Goal: Task Accomplishment & Management: Use online tool/utility

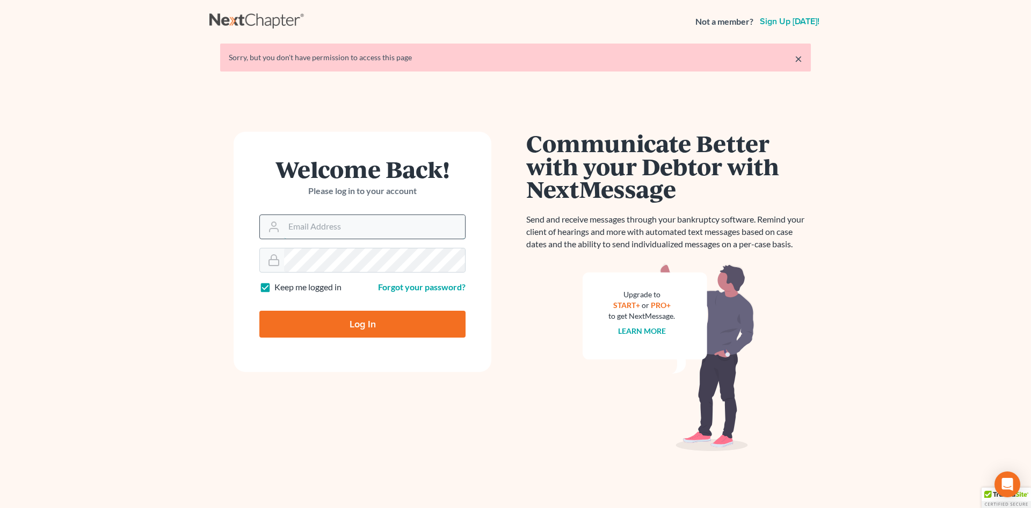
click at [295, 227] on input "Email Address" at bounding box center [374, 227] width 181 height 24
type input "[PERSON_NAME][EMAIL_ADDRESS][DOMAIN_NAME]"
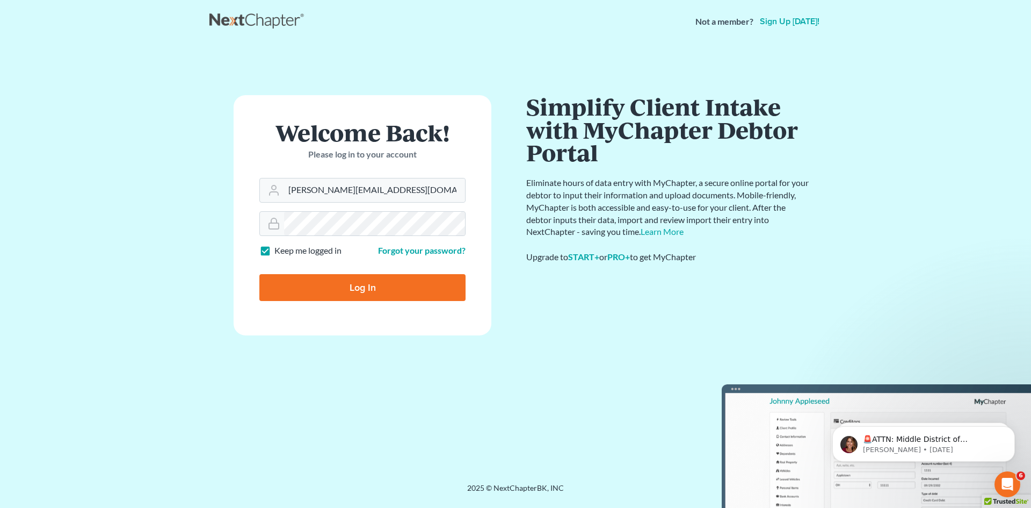
click at [338, 280] on input "Log In" at bounding box center [362, 287] width 206 height 27
type input "Thinking..."
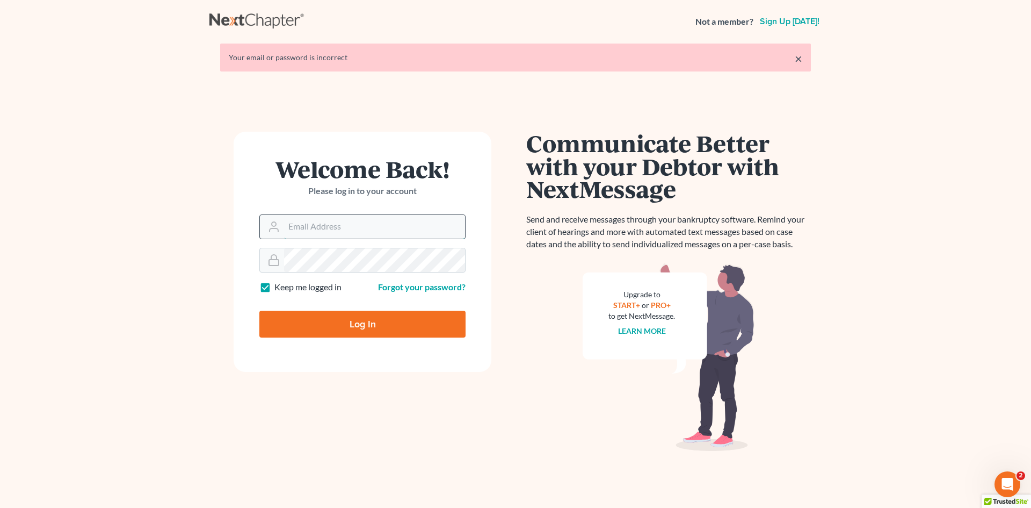
drag, startPoint x: 300, startPoint y: 233, endPoint x: 304, endPoint y: 238, distance: 6.9
click at [300, 233] on input "Email Address" at bounding box center [374, 227] width 181 height 24
type input "[PERSON_NAME][EMAIL_ADDRESS][DOMAIN_NAME]"
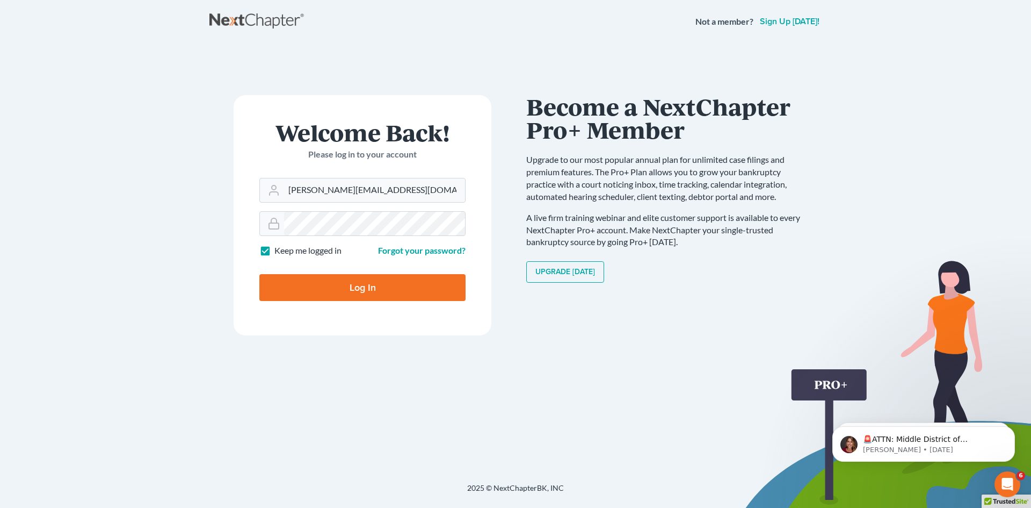
click at [342, 282] on input "Log In" at bounding box center [362, 287] width 206 height 27
type input "Thinking..."
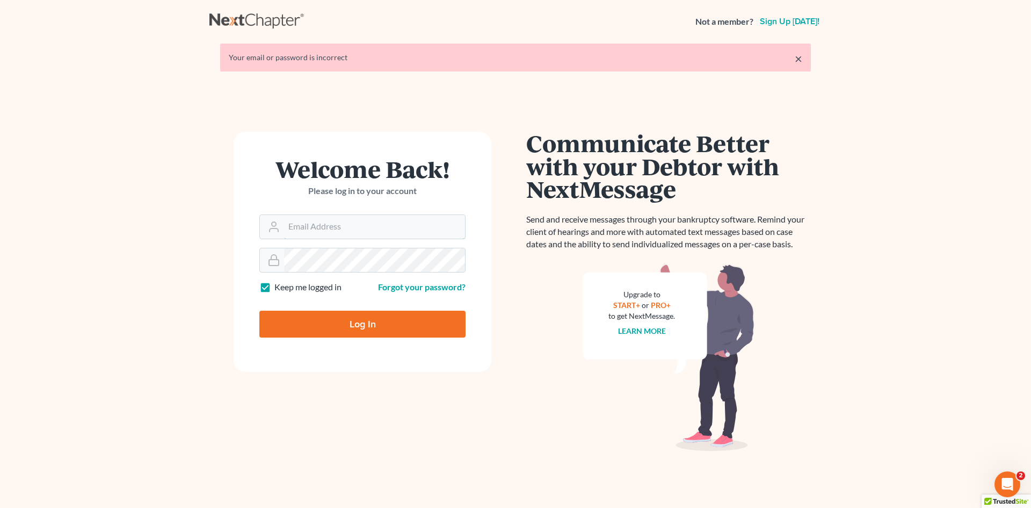
drag, startPoint x: 323, startPoint y: 232, endPoint x: 335, endPoint y: 246, distance: 18.4
click at [323, 232] on input "Email Address" at bounding box center [374, 227] width 181 height 24
type input "[PERSON_NAME][EMAIL_ADDRESS][DOMAIN_NAME]"
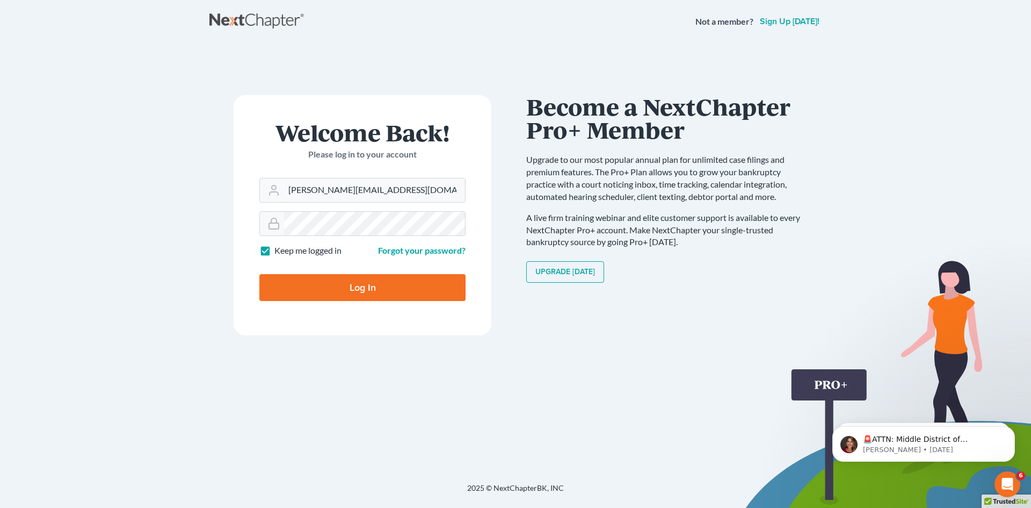
click at [401, 285] on input "Log In" at bounding box center [362, 287] width 206 height 27
type input "Thinking..."
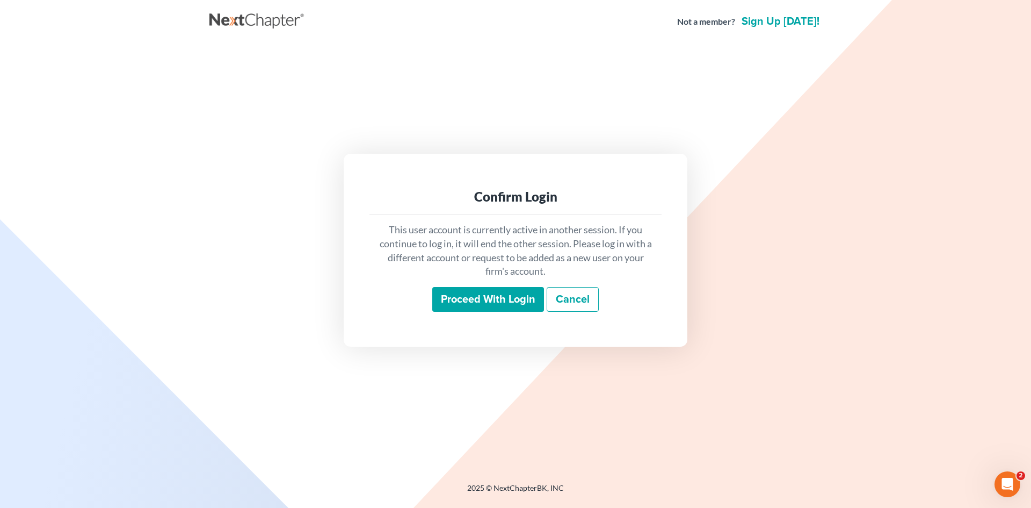
click at [466, 304] on input "Proceed with login" at bounding box center [488, 299] width 112 height 25
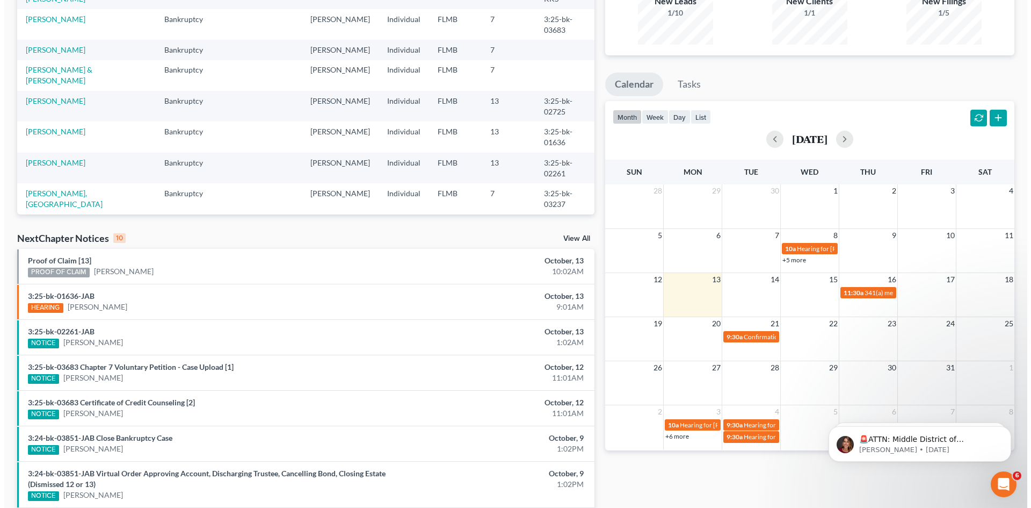
scroll to position [115, 0]
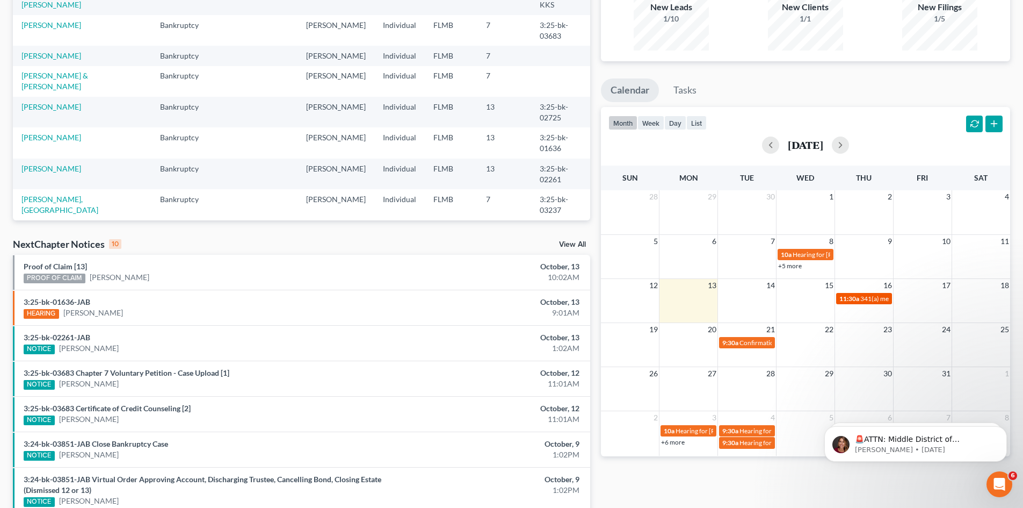
click at [873, 300] on span "341(a) meeting for [PERSON_NAME]" at bounding box center [912, 298] width 104 height 8
select select "Days"
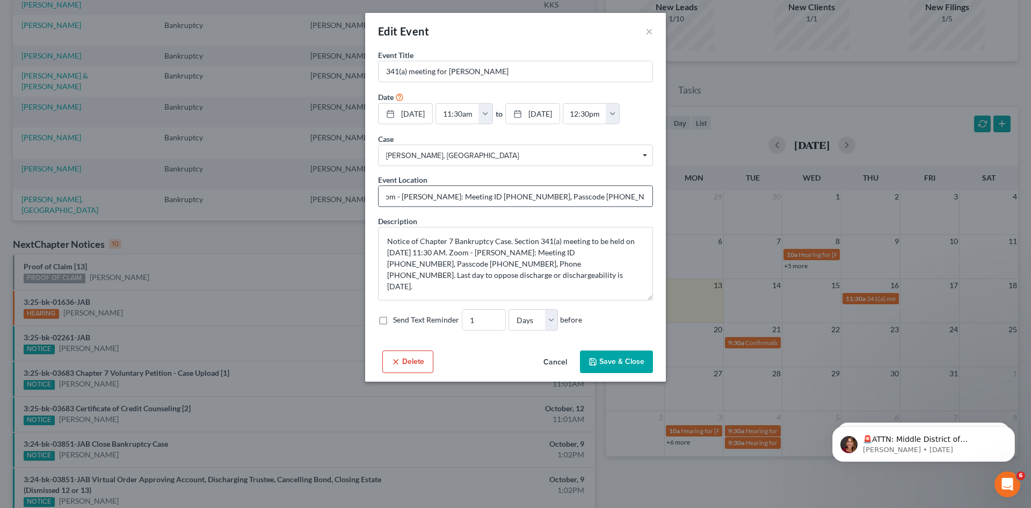
scroll to position [0, 27]
drag, startPoint x: 384, startPoint y: 217, endPoint x: 648, endPoint y: 222, distance: 264.3
click at [648, 206] on input "Zoom - [PERSON_NAME]: Meeting ID [PHONE_NUMBER], Passcode [PHONE_NUMBER], Phone…" at bounding box center [516, 196] width 274 height 20
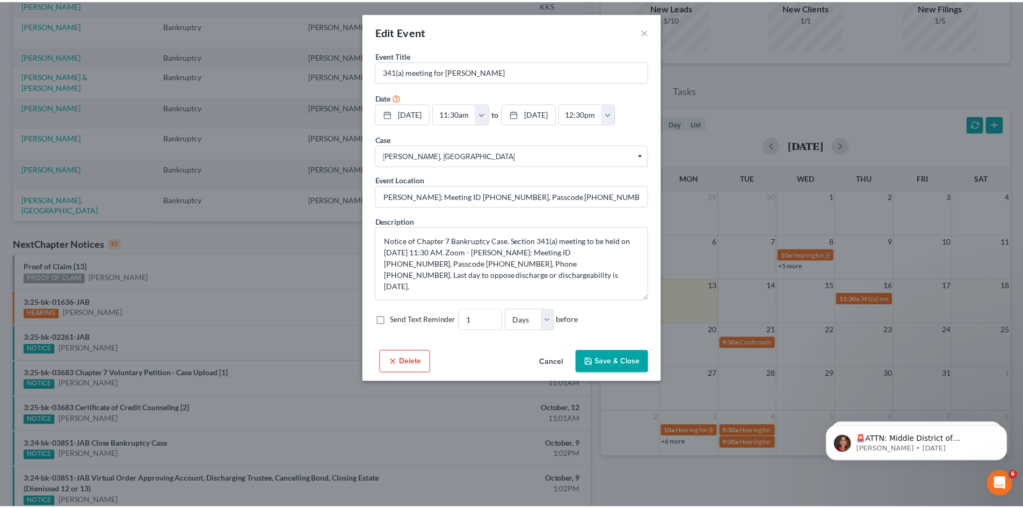
scroll to position [0, 0]
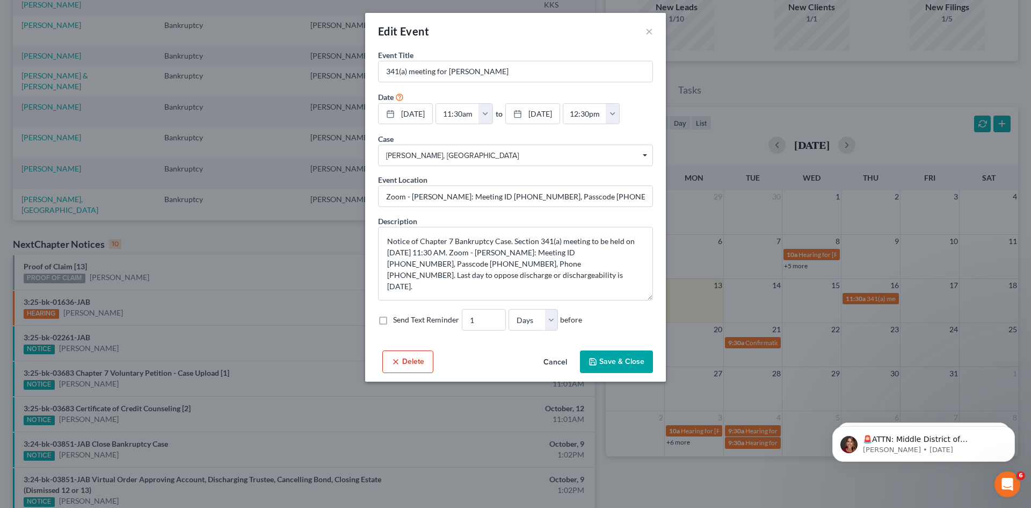
click at [555, 373] on button "Cancel" at bounding box center [555, 361] width 41 height 21
